Goal: Task Accomplishment & Management: Manage account settings

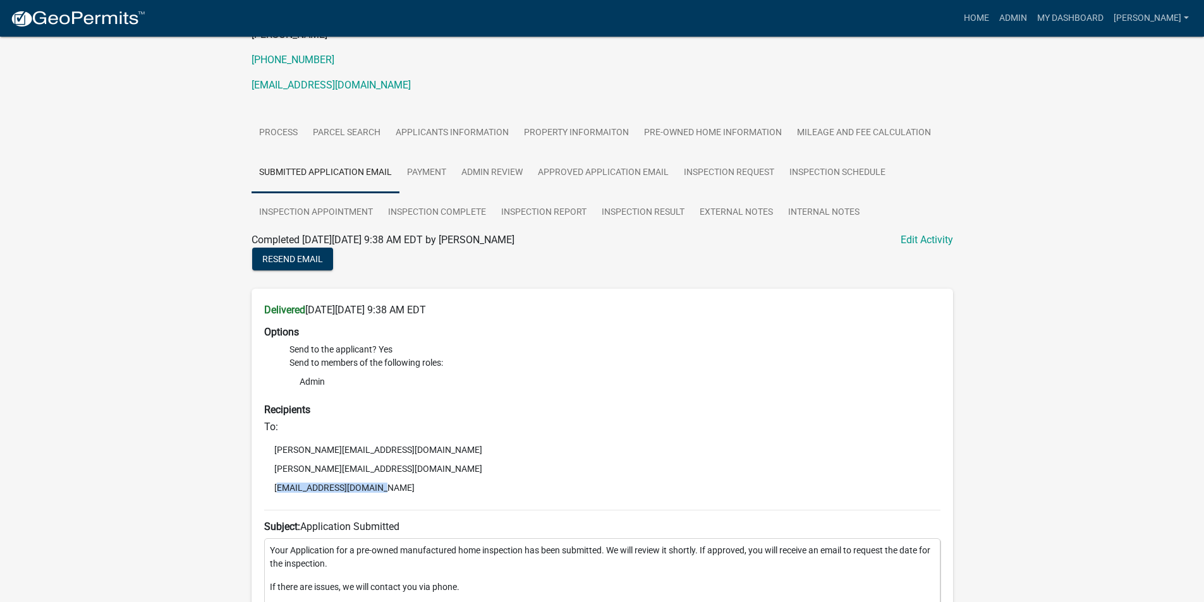
scroll to position [97, 0]
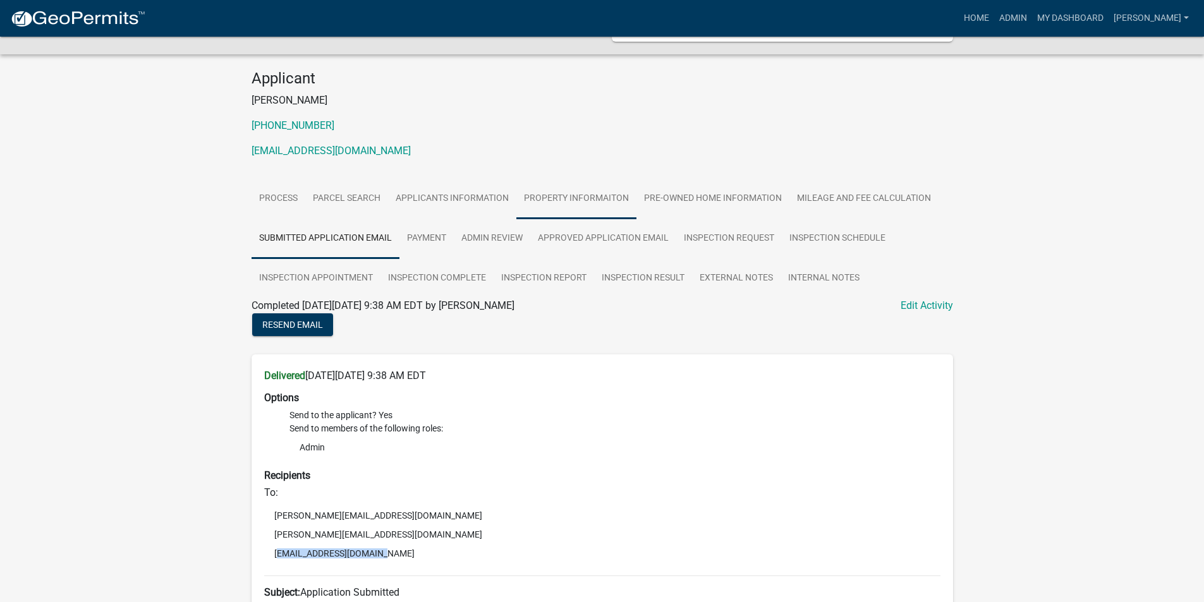
click at [578, 197] on link "Property Informaiton" at bounding box center [576, 199] width 120 height 40
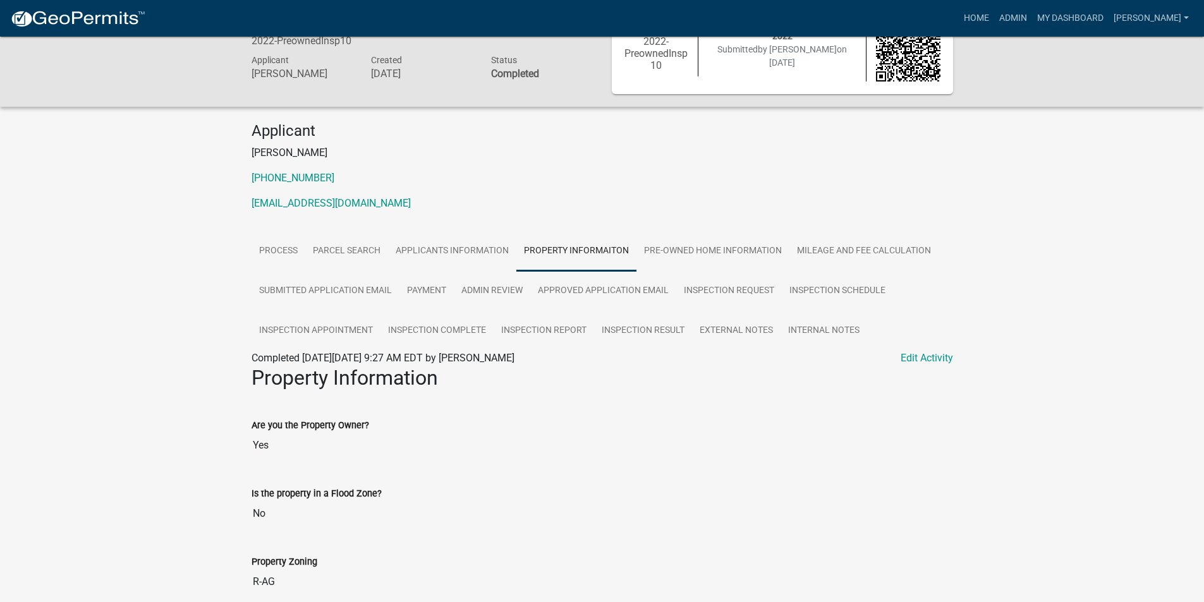
scroll to position [22, 0]
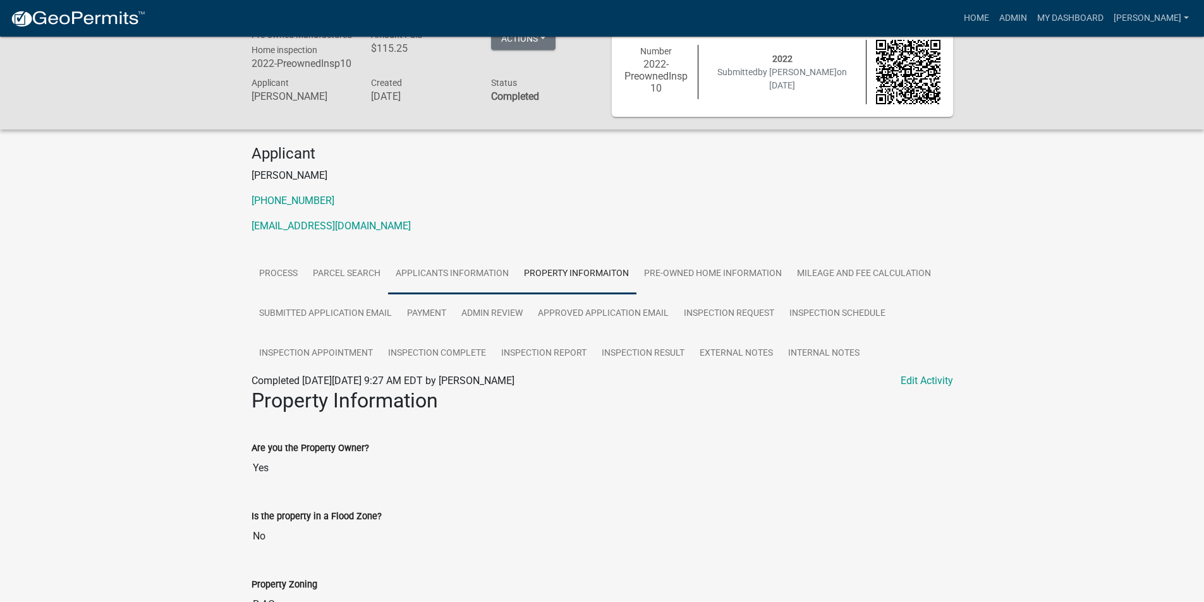
click at [458, 271] on link "Applicants Information" at bounding box center [452, 274] width 128 height 40
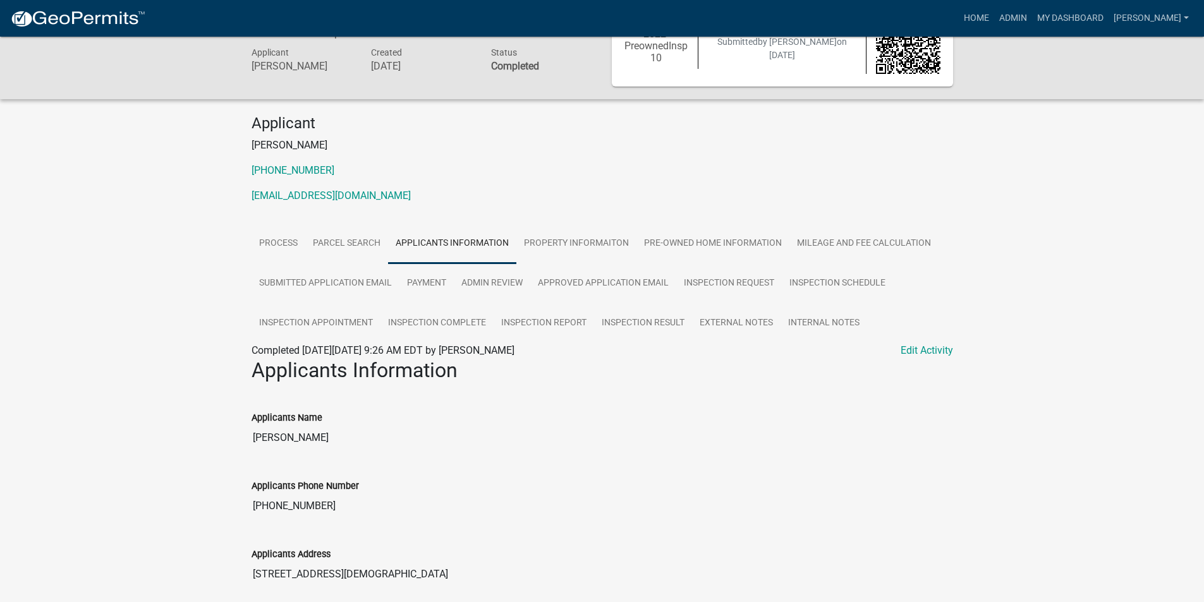
scroll to position [103, 0]
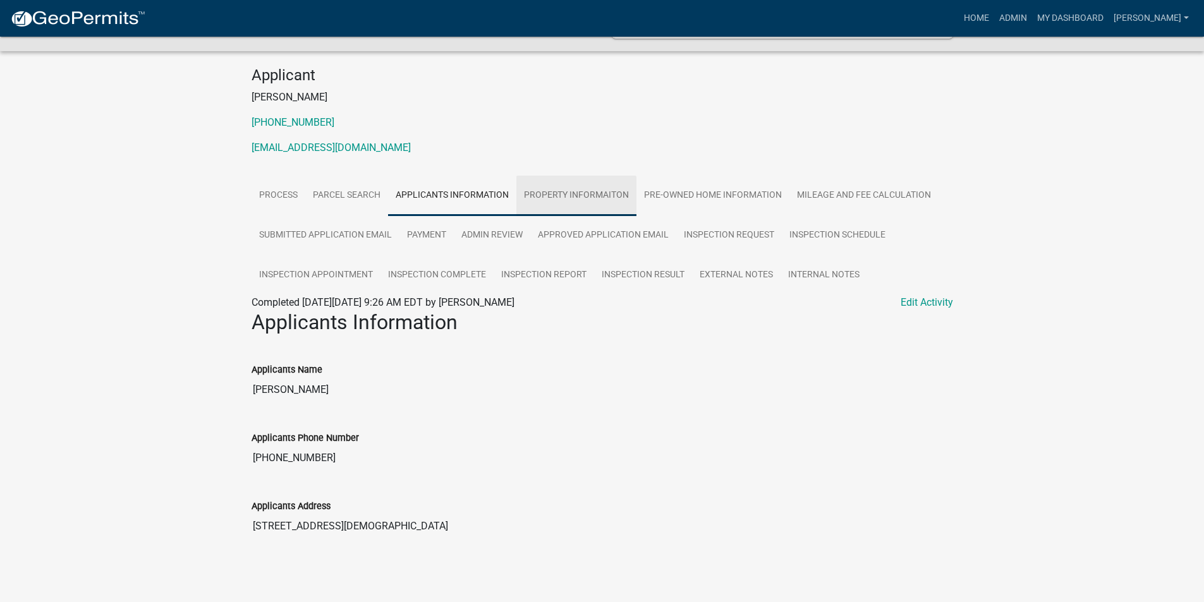
click at [580, 195] on link "Property Informaiton" at bounding box center [576, 196] width 120 height 40
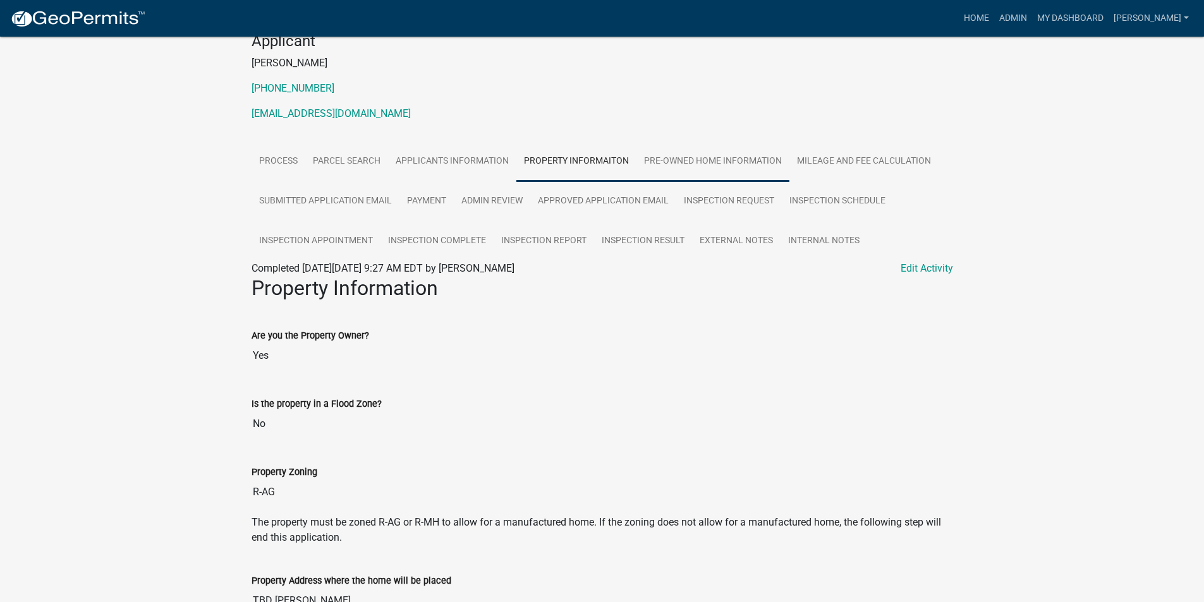
scroll to position [22, 0]
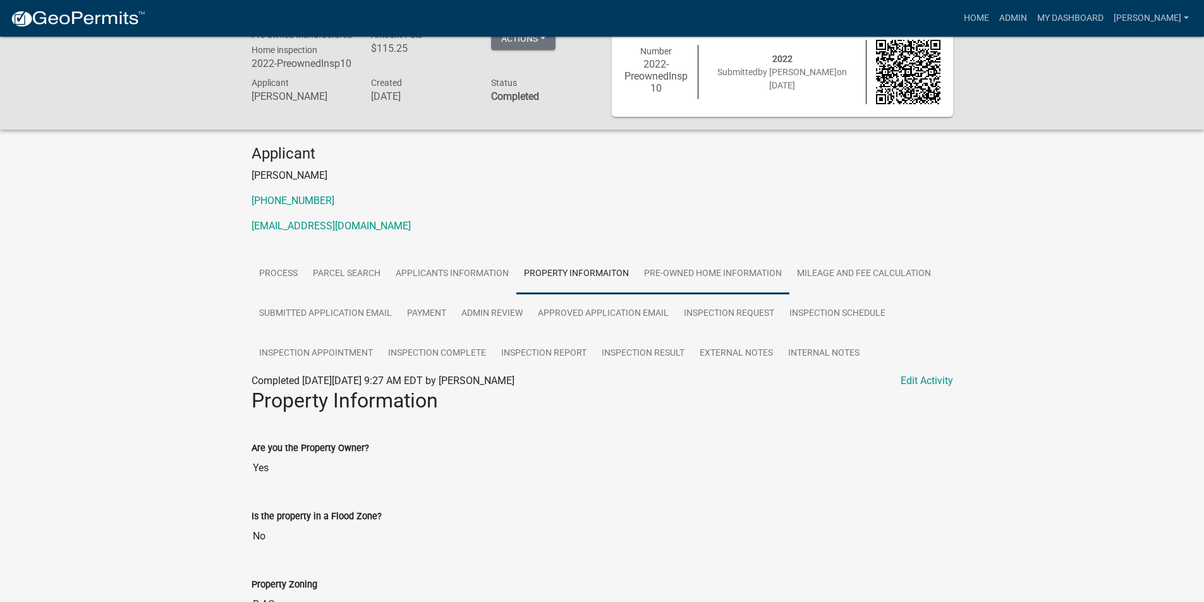
click at [700, 271] on link "Pre-owned Home Information" at bounding box center [713, 274] width 153 height 40
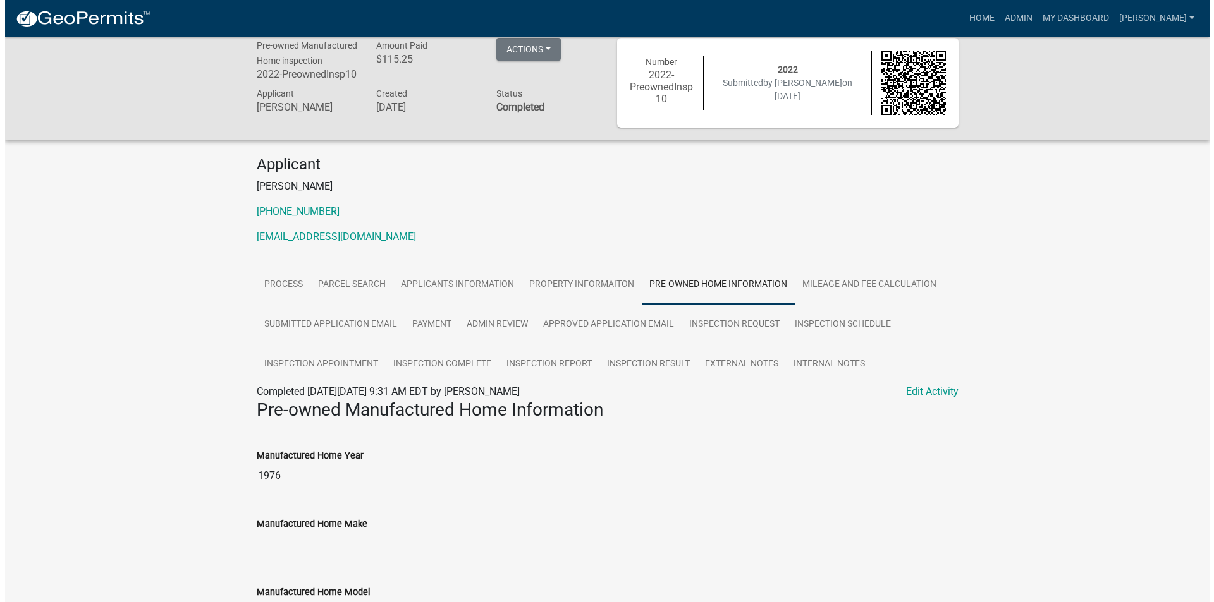
scroll to position [0, 0]
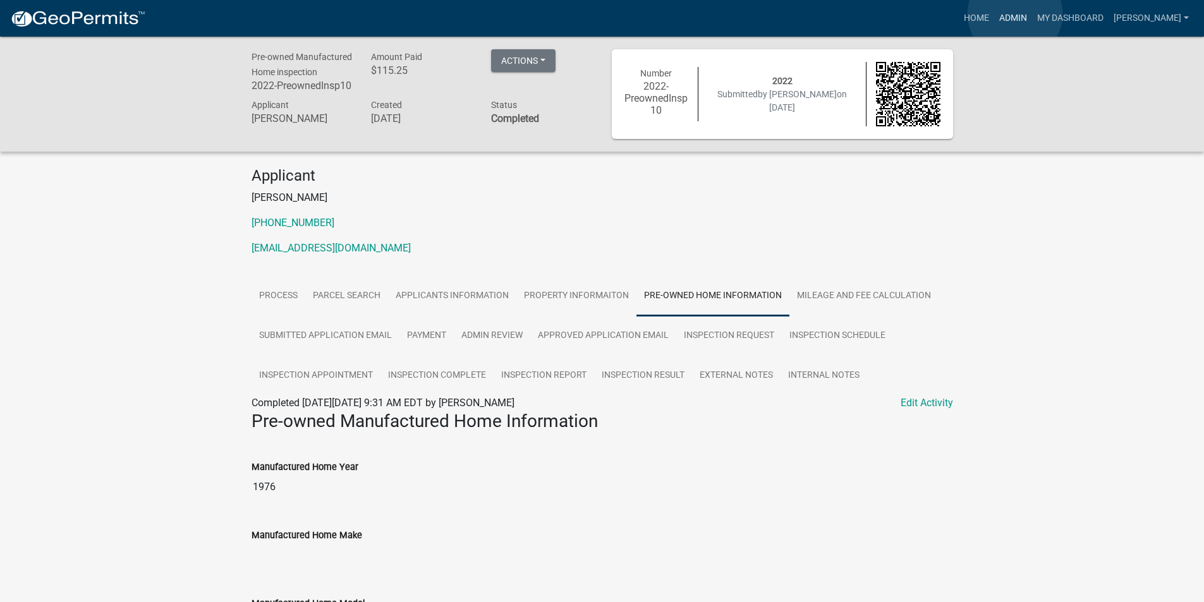
click at [1015, 14] on link "Admin" at bounding box center [1013, 18] width 38 height 24
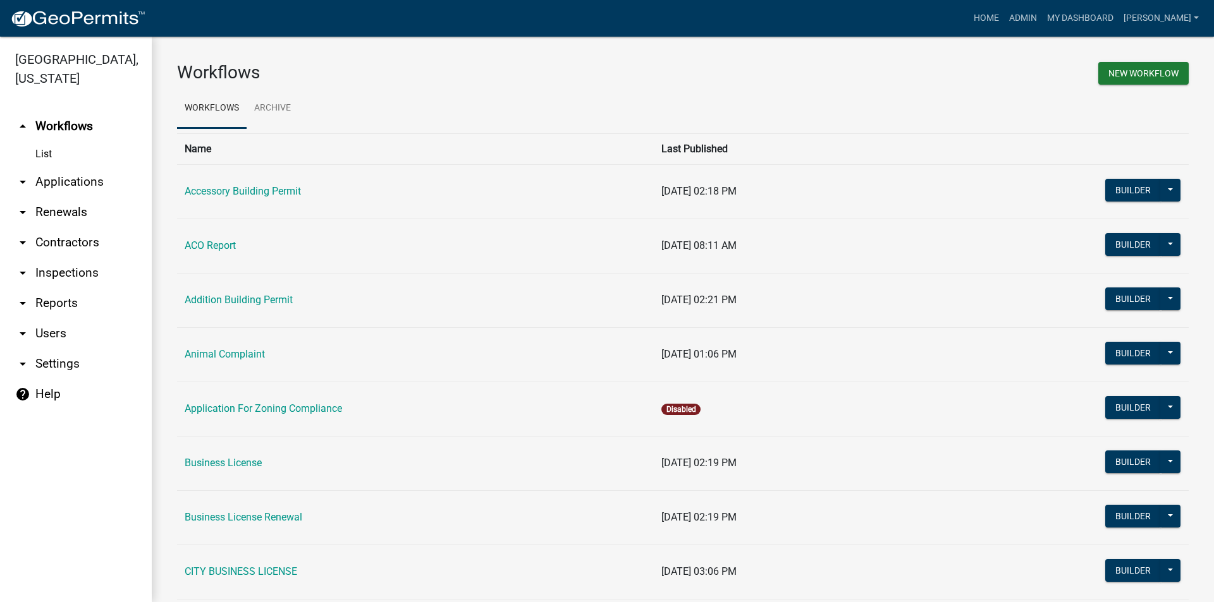
click at [57, 186] on link "arrow_drop_down Applications" at bounding box center [76, 182] width 152 height 30
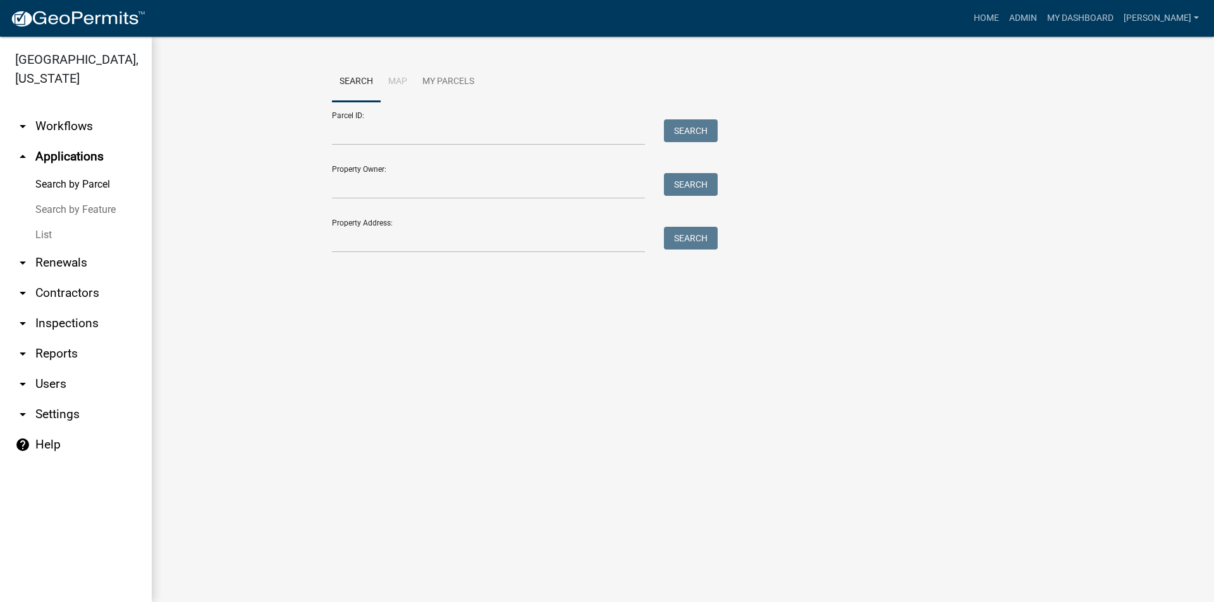
click at [44, 240] on link "List" at bounding box center [76, 235] width 152 height 25
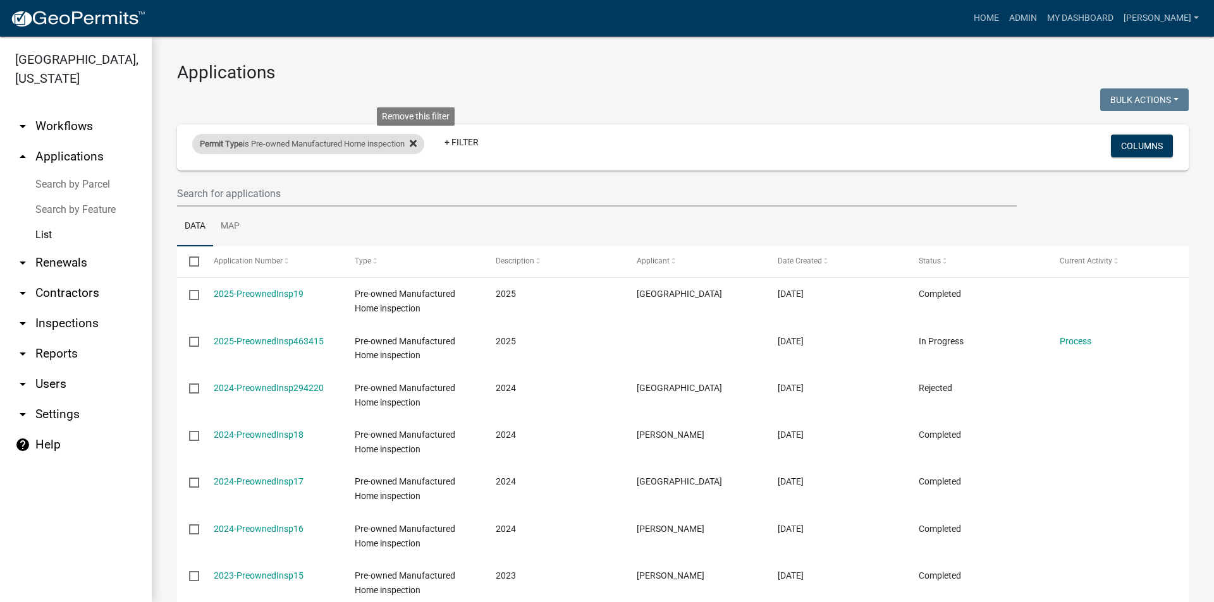
click at [417, 144] on icon at bounding box center [413, 143] width 7 height 7
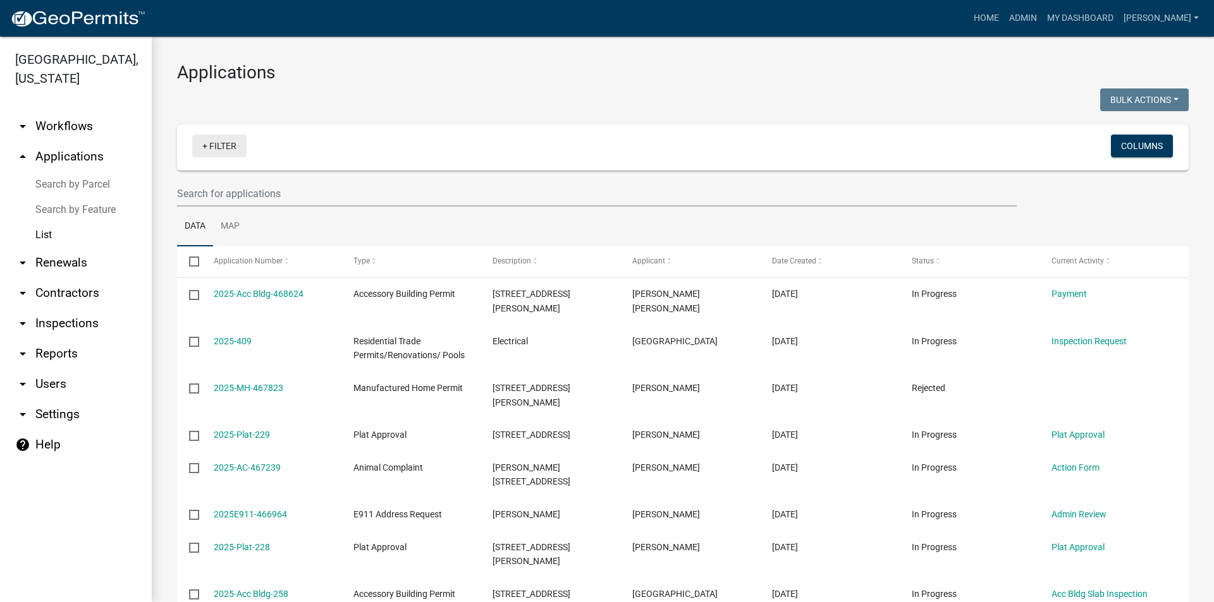
click at [224, 147] on link "+ Filter" at bounding box center [219, 146] width 54 height 23
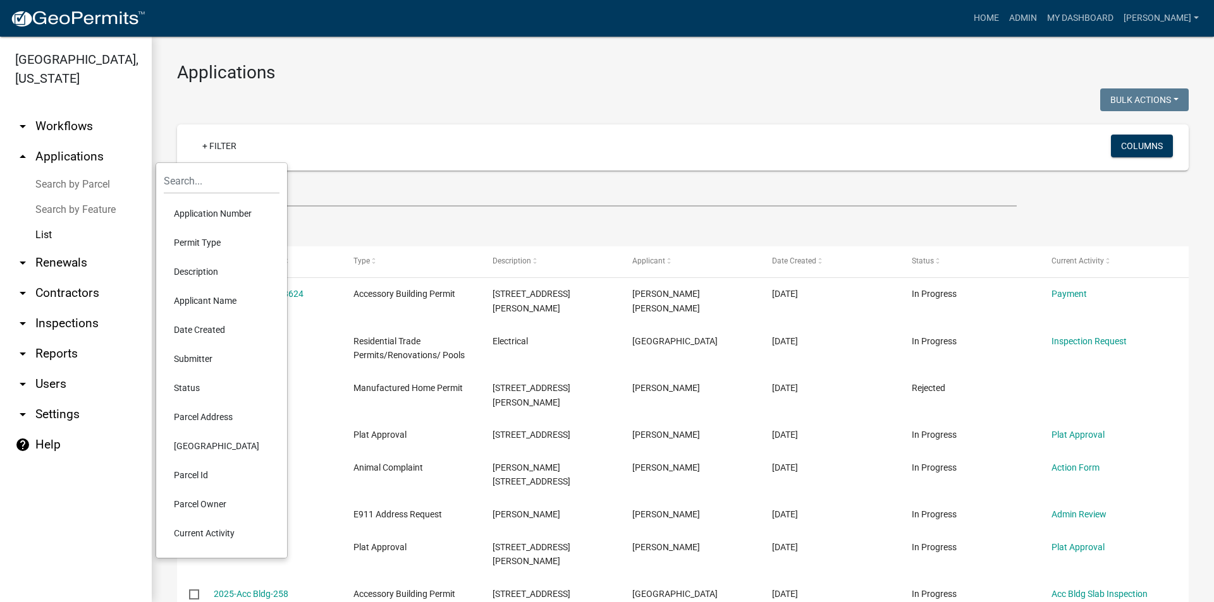
click at [202, 240] on li "Permit Type" at bounding box center [222, 242] width 116 height 29
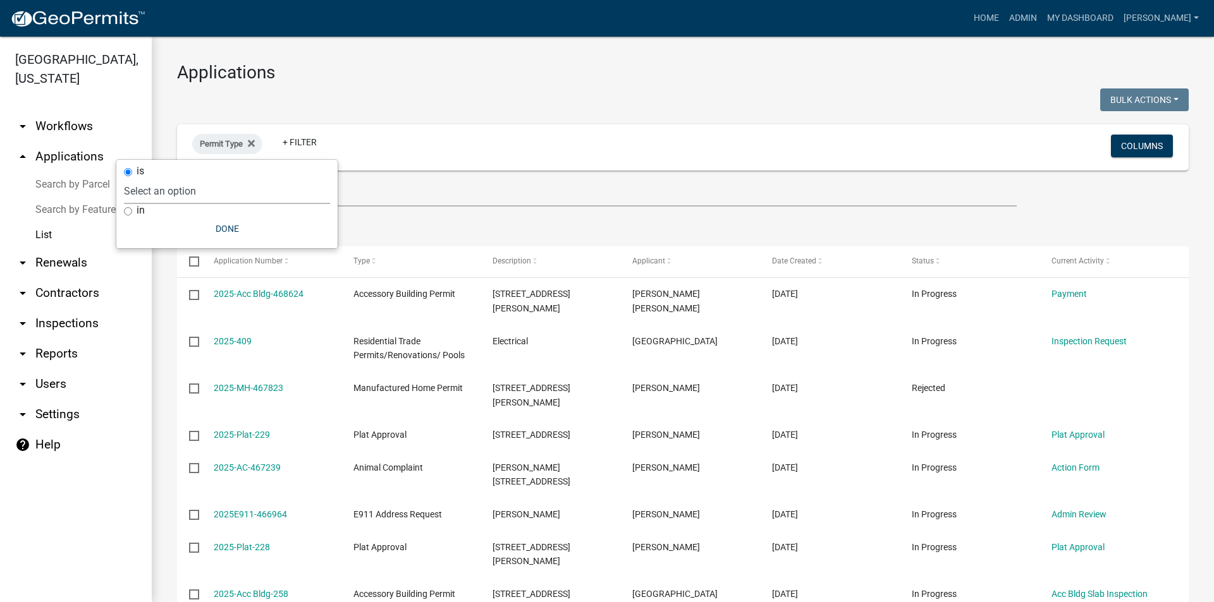
click at [190, 191] on select "Select an option Accessory Building Permit ACO Report Addition Building Permit …" at bounding box center [227, 191] width 206 height 26
select select "e04db0a7-8e7a-467b-b107-35b2294511b4"
click at [180, 178] on select "Select an option Accessory Building Permit ACO Report Addition Building Permit …" at bounding box center [227, 191] width 206 height 26
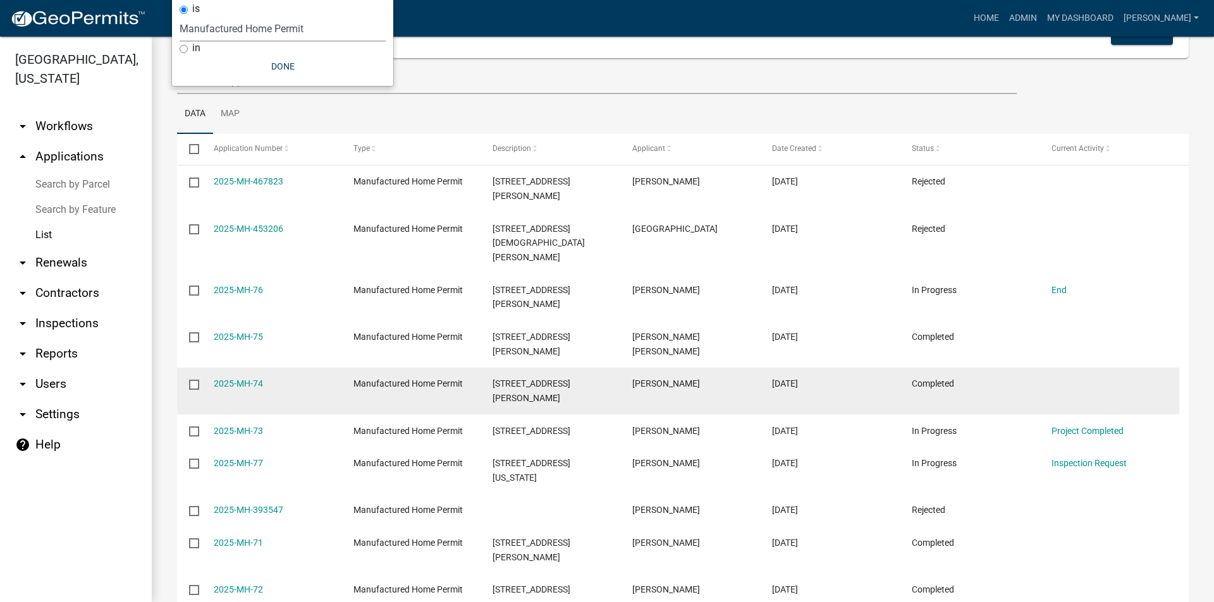
scroll to position [174, 0]
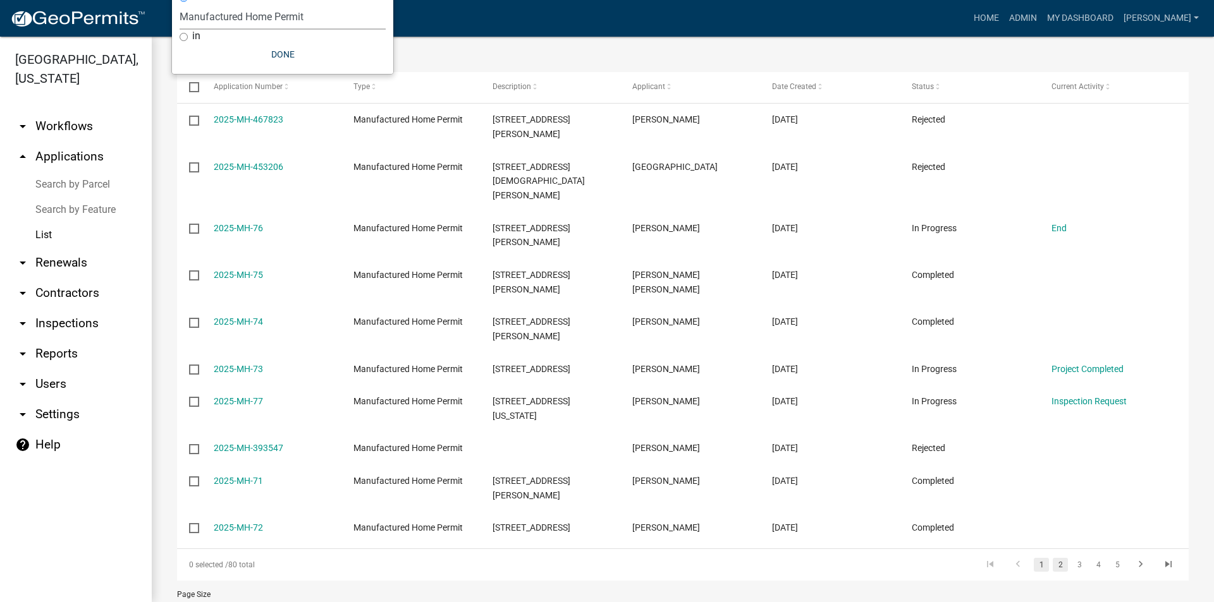
click at [1053, 558] on link "2" at bounding box center [1060, 565] width 15 height 14
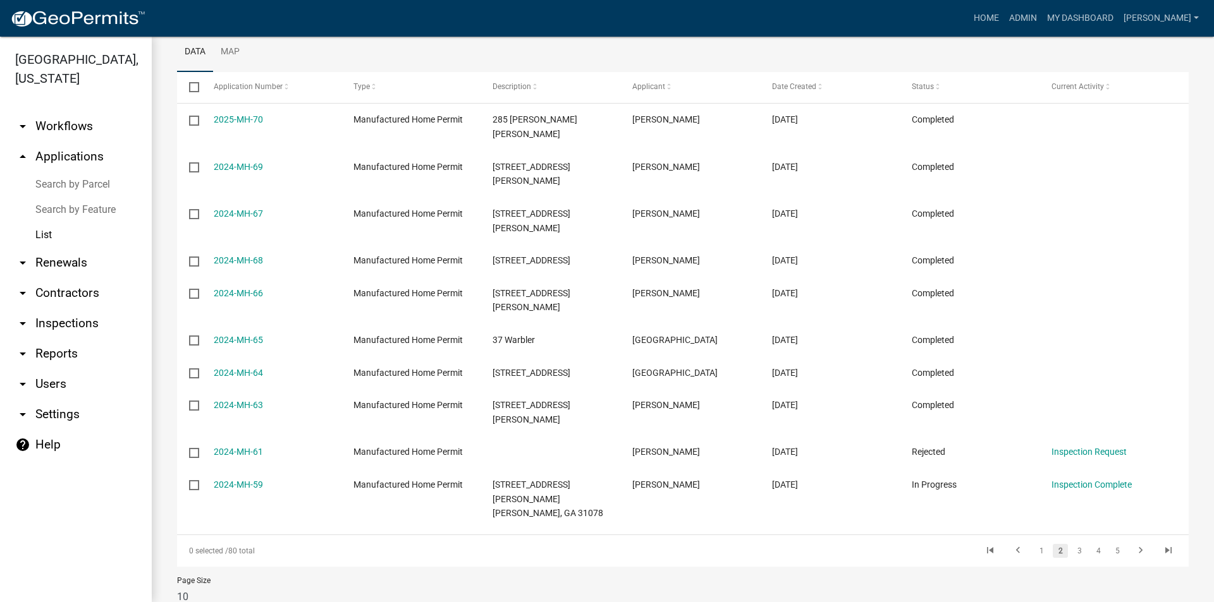
scroll to position [160, 0]
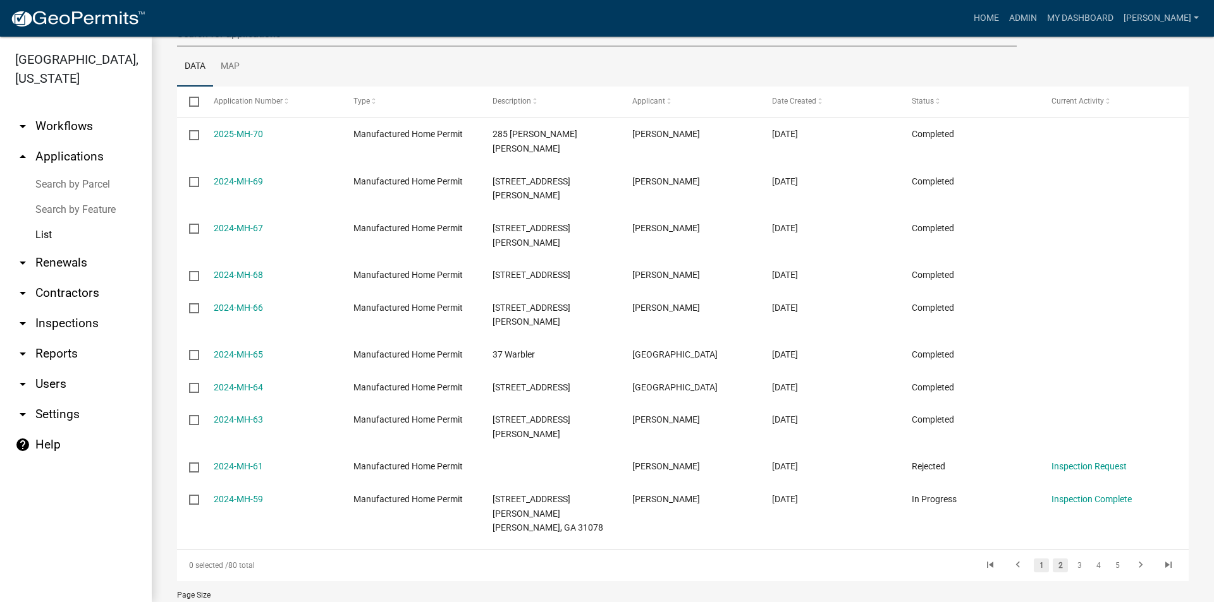
click at [1034, 559] on link "1" at bounding box center [1041, 566] width 15 height 14
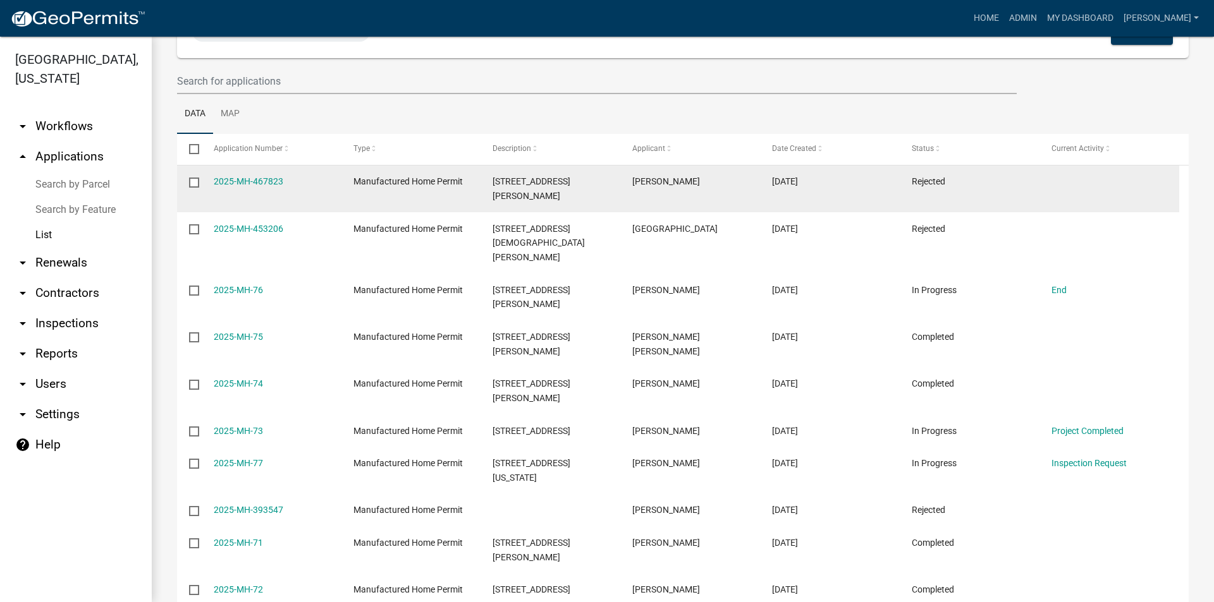
scroll to position [34, 0]
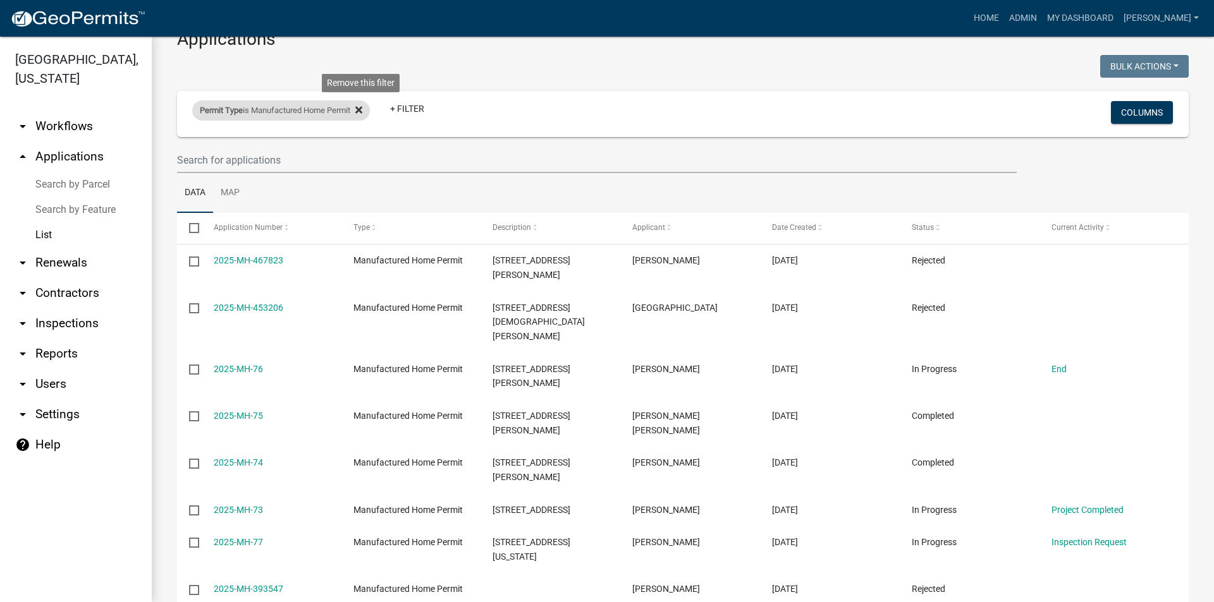
click at [362, 111] on icon at bounding box center [358, 109] width 7 height 7
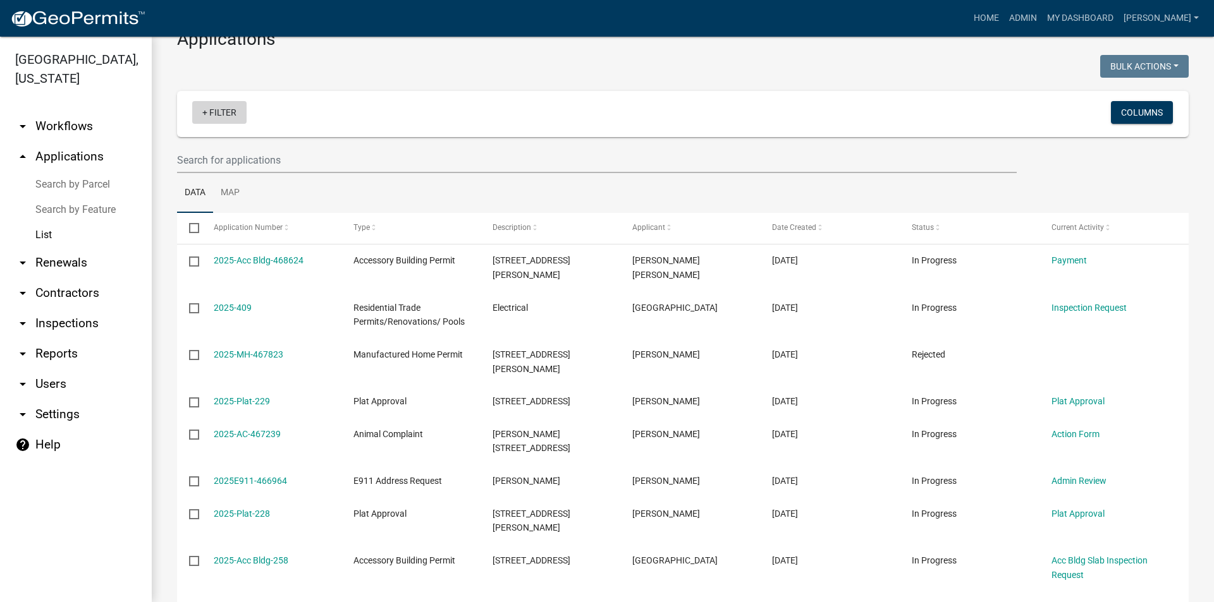
click at [203, 113] on link "+ Filter" at bounding box center [219, 112] width 54 height 23
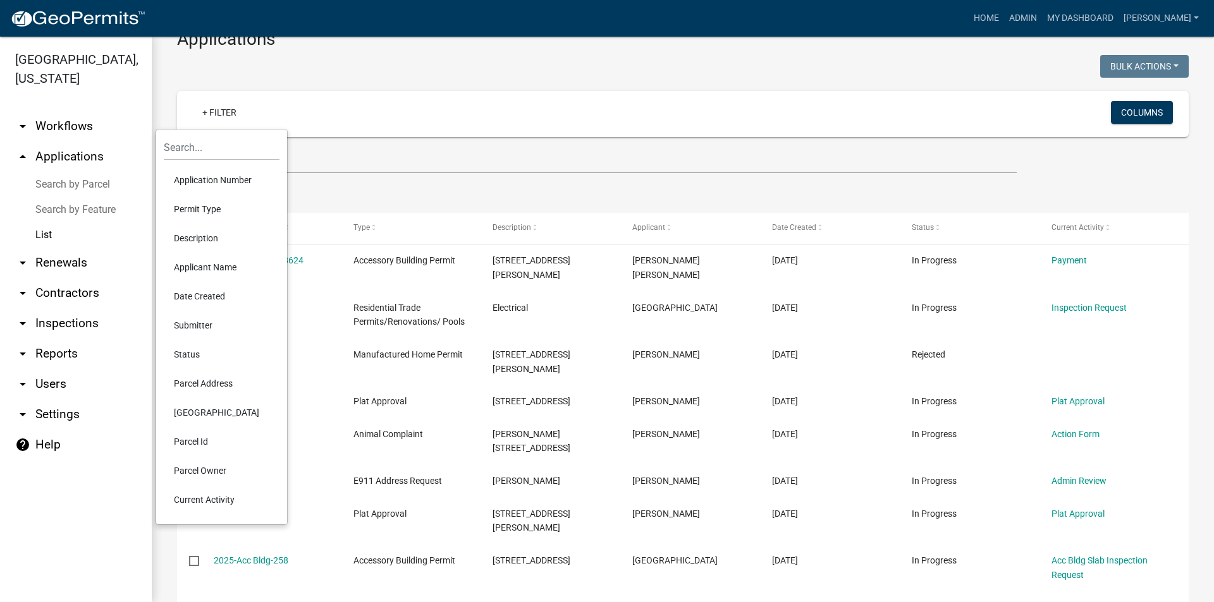
click at [204, 351] on li "Status" at bounding box center [222, 354] width 116 height 29
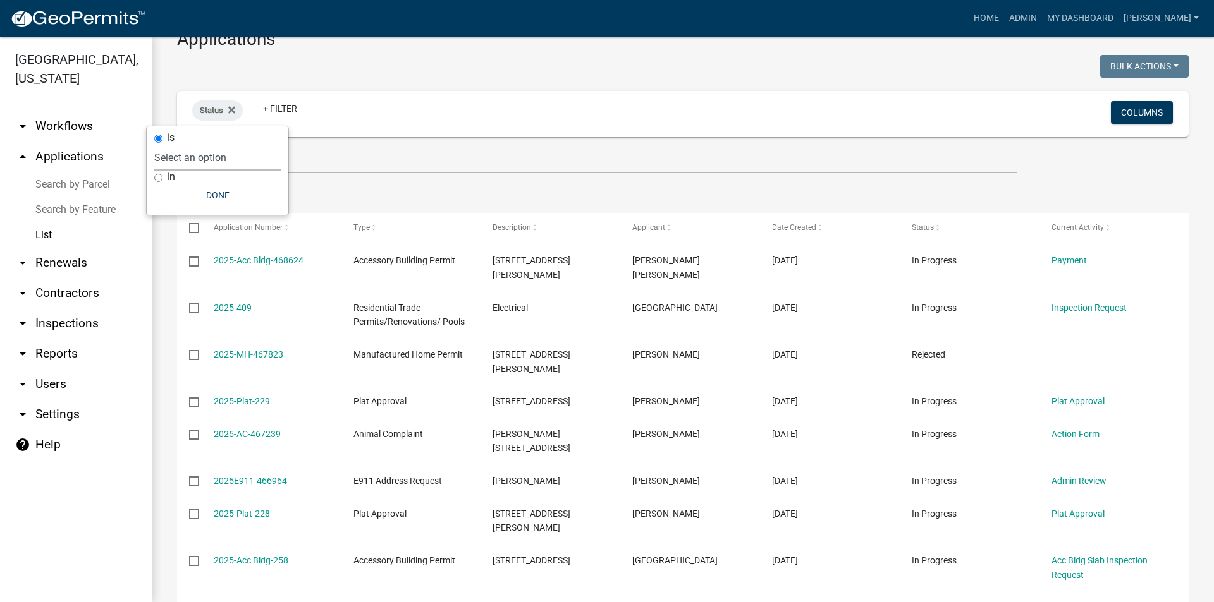
click at [205, 157] on select "Select an option Not Started In Progress Completed Expired Locked Withdrawn Voi…" at bounding box center [217, 158] width 126 height 26
select select "1"
click at [180, 145] on select "Select an option Not Started In Progress Completed Expired Locked Withdrawn Voi…" at bounding box center [217, 158] width 126 height 26
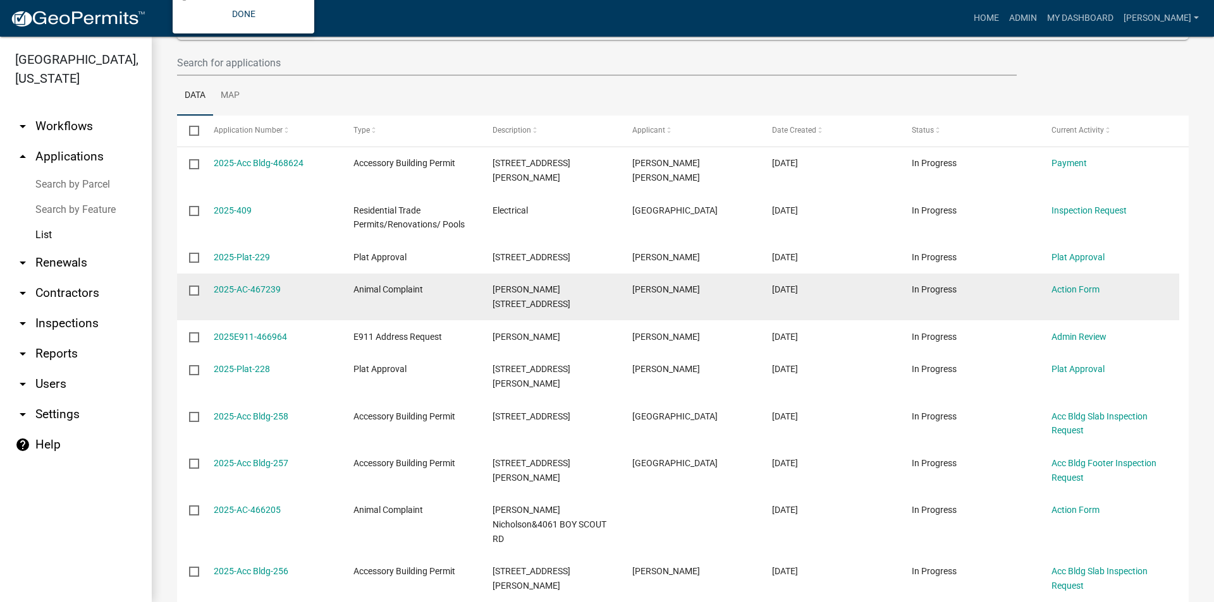
scroll to position [217, 0]
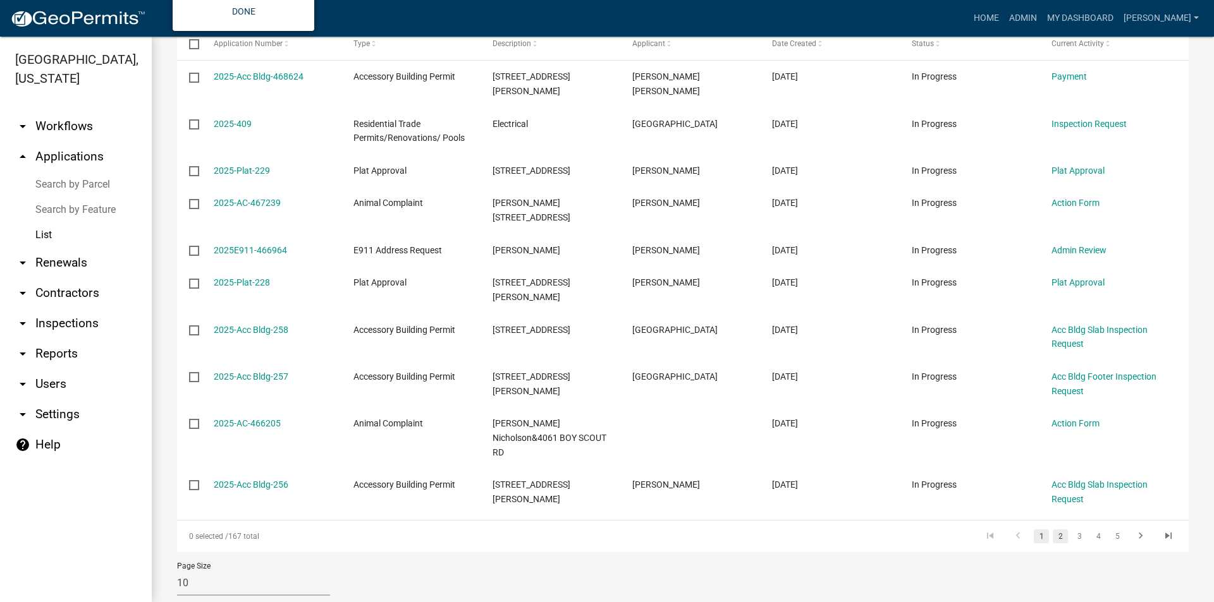
click at [1053, 530] on link "2" at bounding box center [1060, 537] width 15 height 14
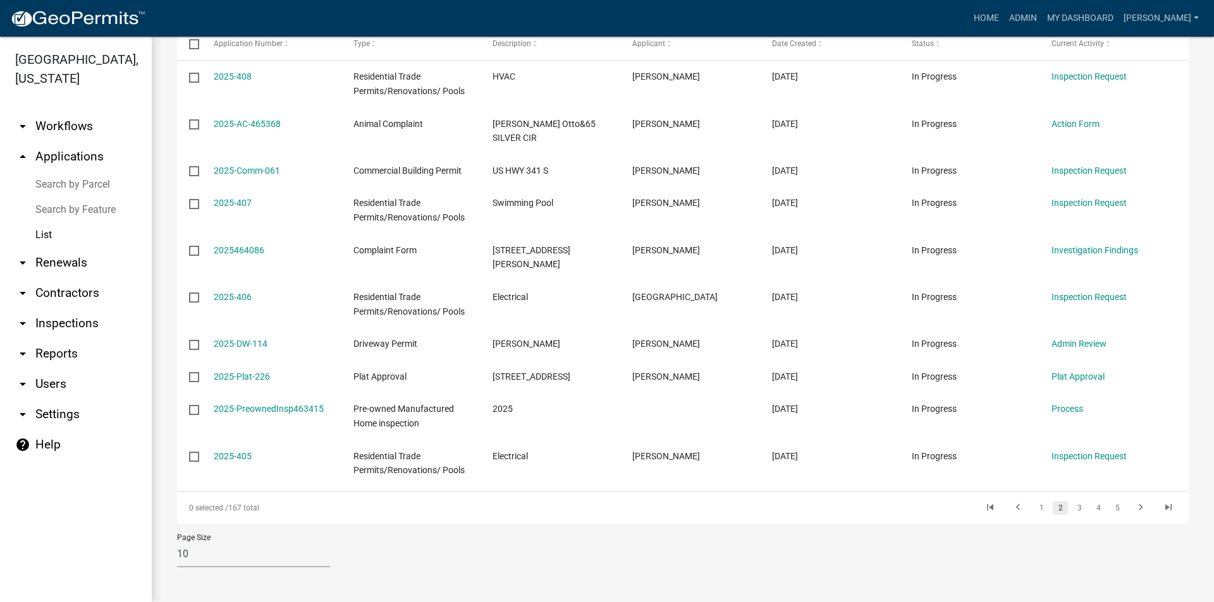
scroll to position [189, 0]
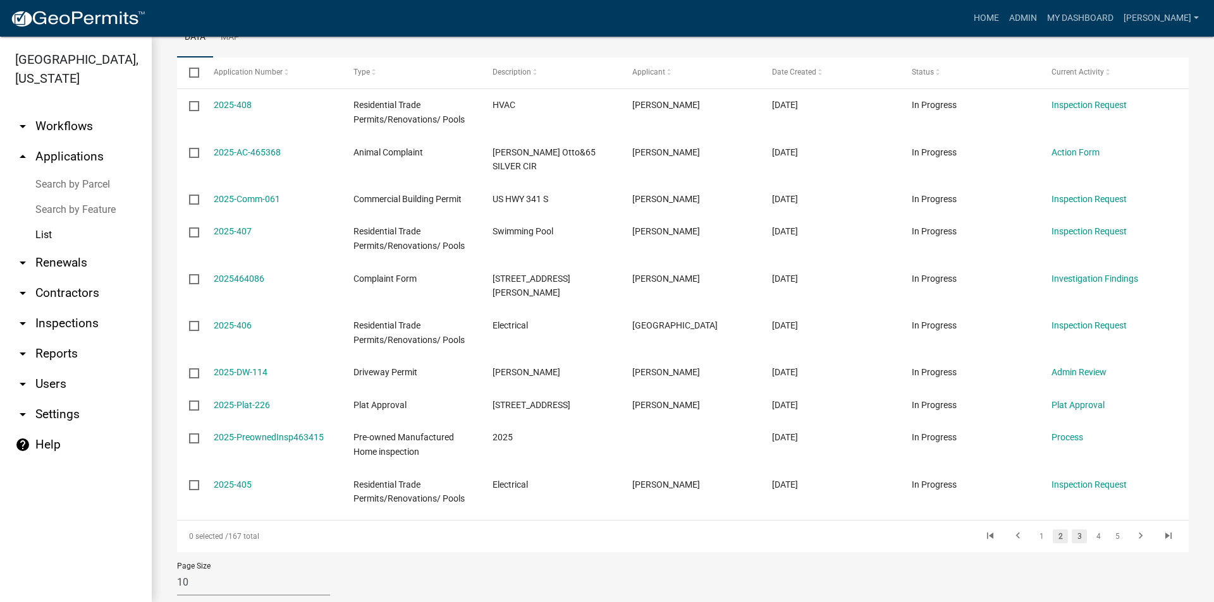
click at [1072, 530] on link "3" at bounding box center [1079, 537] width 15 height 14
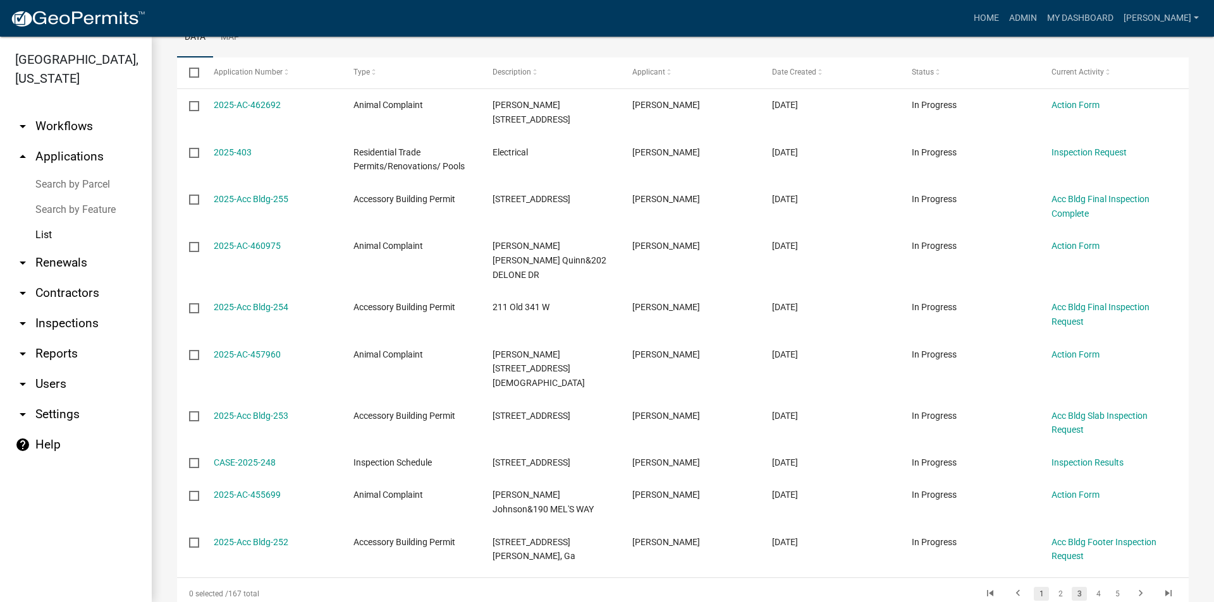
click at [1034, 587] on link "1" at bounding box center [1041, 594] width 15 height 14
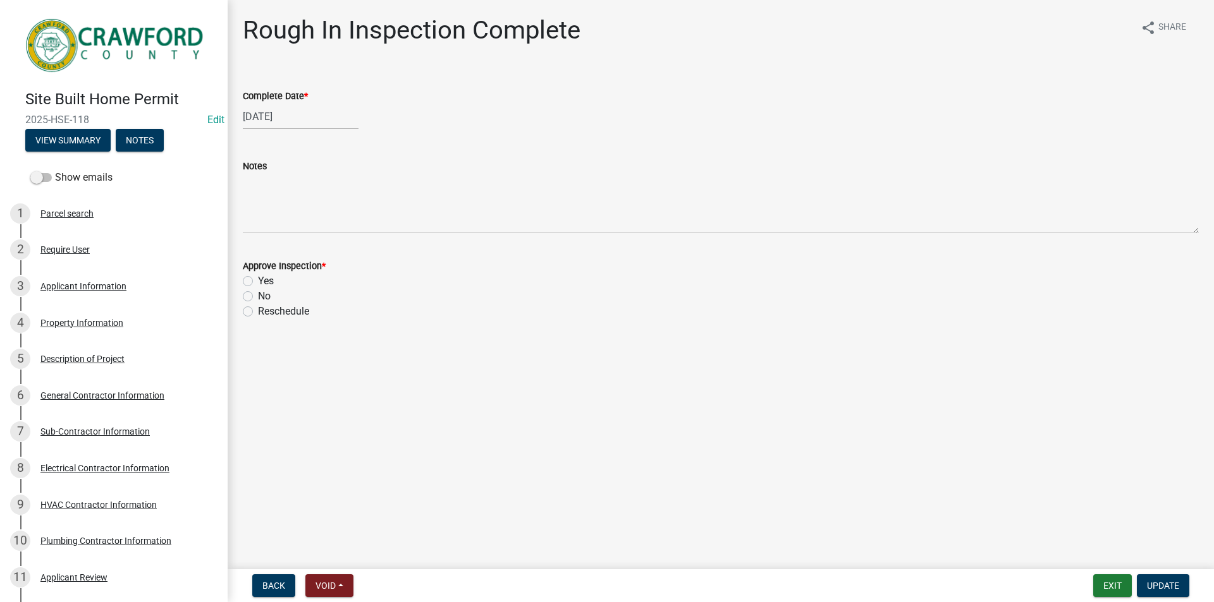
scroll to position [948, 0]
